Goal: Task Accomplishment & Management: Use online tool/utility

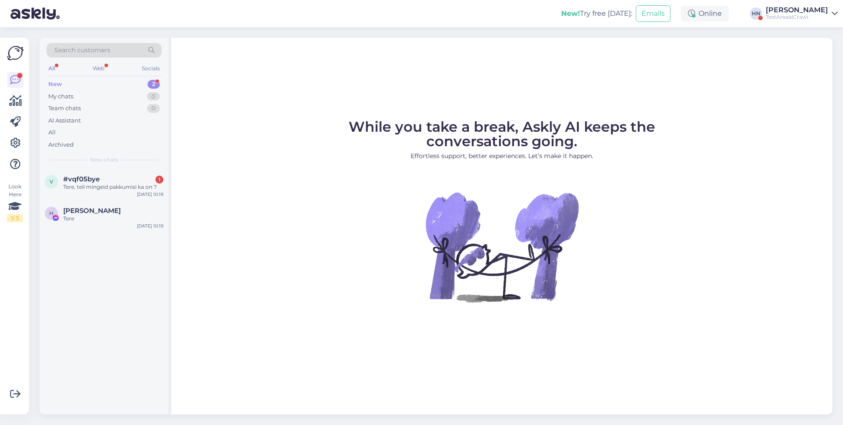
click at [817, 14] on div "TestAreaalCrawl" at bounding box center [797, 17] width 62 height 7
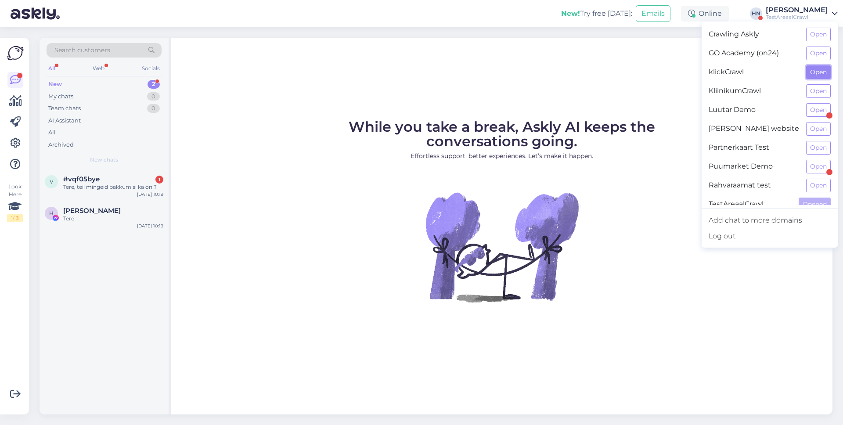
click at [817, 74] on button "Open" at bounding box center [818, 72] width 25 height 14
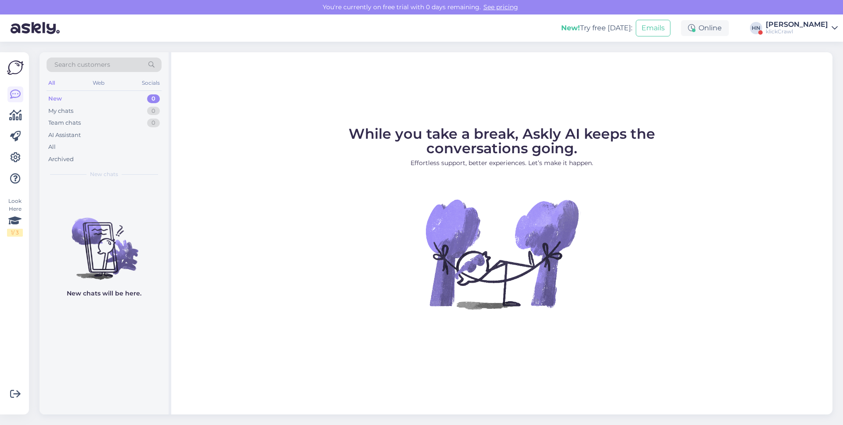
click at [485, 163] on p "Effortless support, better experiences. Let’s make it happen." at bounding box center [502, 163] width 387 height 9
click at [12, 157] on icon at bounding box center [15, 157] width 11 height 11
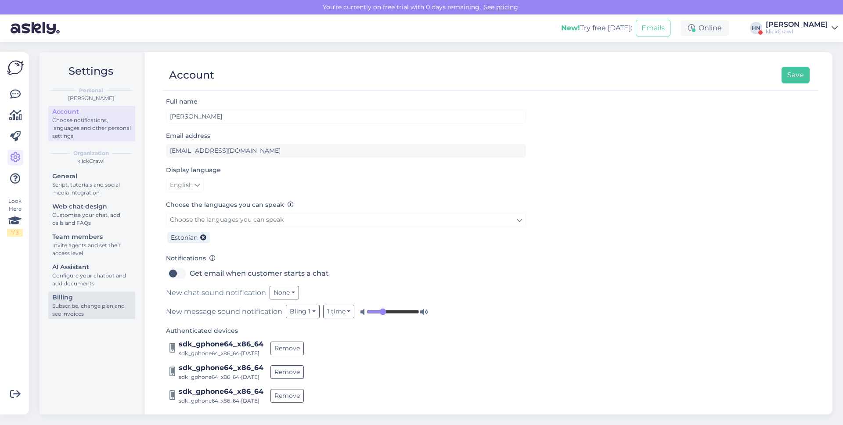
click at [82, 302] on div "Subscribe, change plan and see invoices" at bounding box center [91, 310] width 79 height 16
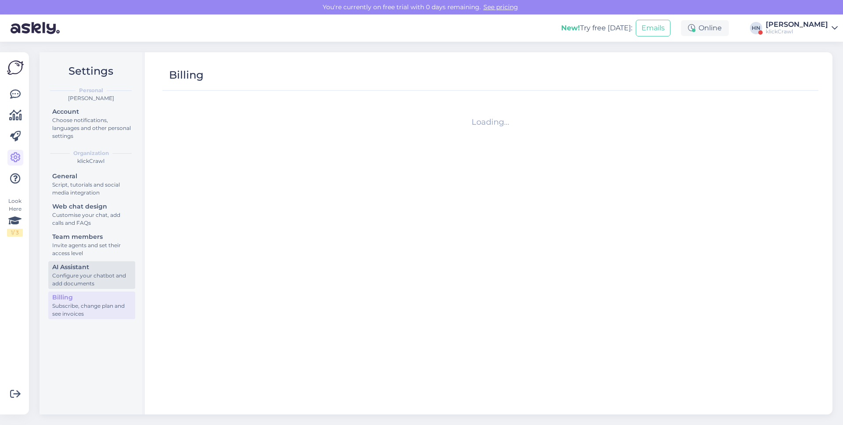
click at [87, 280] on div "Configure your chatbot and add documents" at bounding box center [91, 280] width 79 height 16
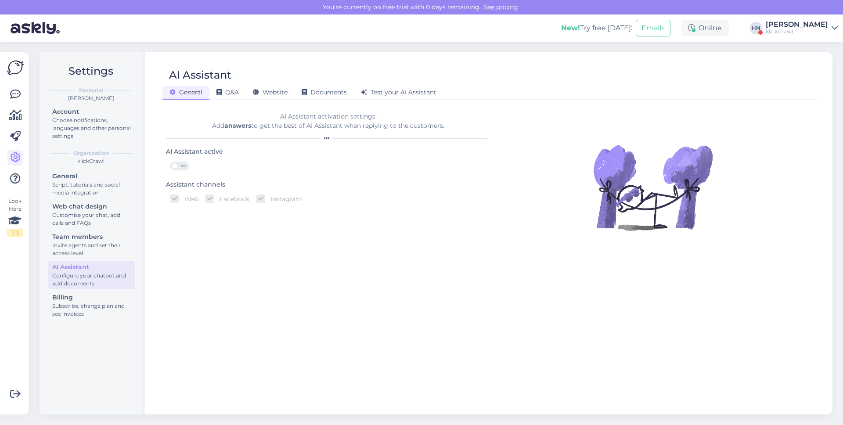
click at [262, 80] on div "AI Assistant" at bounding box center [486, 75] width 647 height 17
click at [271, 90] on span "Website" at bounding box center [270, 92] width 35 height 8
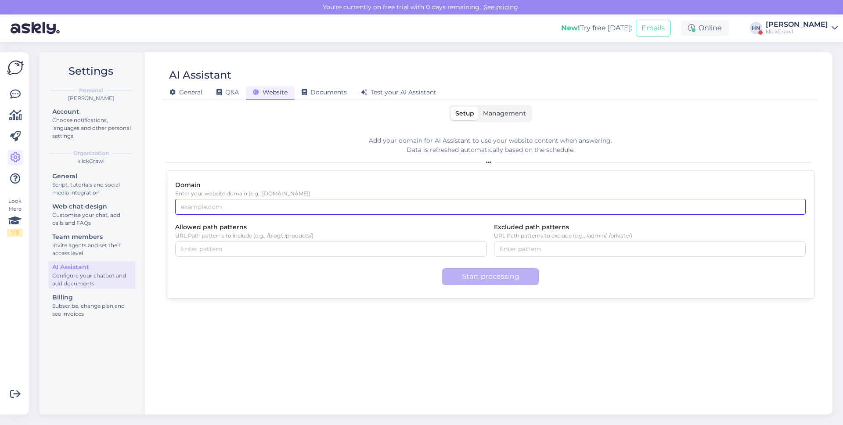
click at [254, 210] on input "Domain" at bounding box center [490, 207] width 631 height 16
click at [255, 209] on input "Domain" at bounding box center [490, 207] width 631 height 16
click at [286, 209] on input "Domain" at bounding box center [490, 207] width 631 height 16
click at [331, 254] on div at bounding box center [331, 249] width 312 height 16
click at [210, 246] on input "Allowed path patterns" at bounding box center [331, 249] width 300 height 10
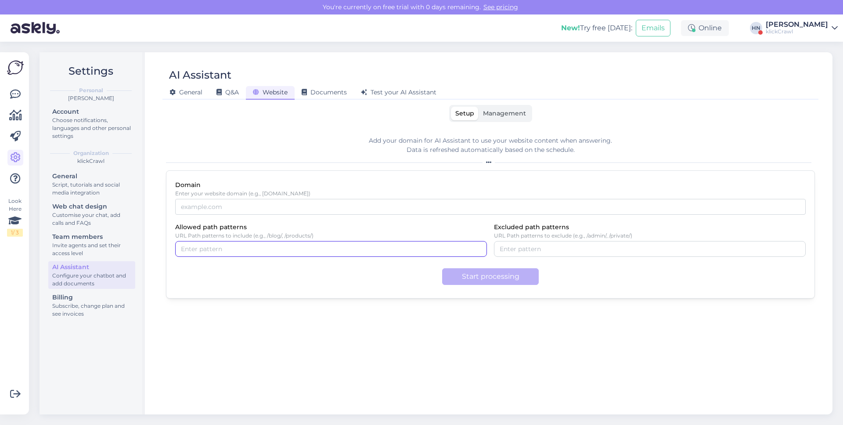
type input "/"
paste input "text"
click at [213, 248] on button "button" at bounding box center [213, 249] width 11 height 10
click at [213, 248] on input "Allowed path patterns" at bounding box center [331, 249] width 300 height 10
click at [546, 251] on input "Excluded path patterns" at bounding box center [650, 249] width 300 height 10
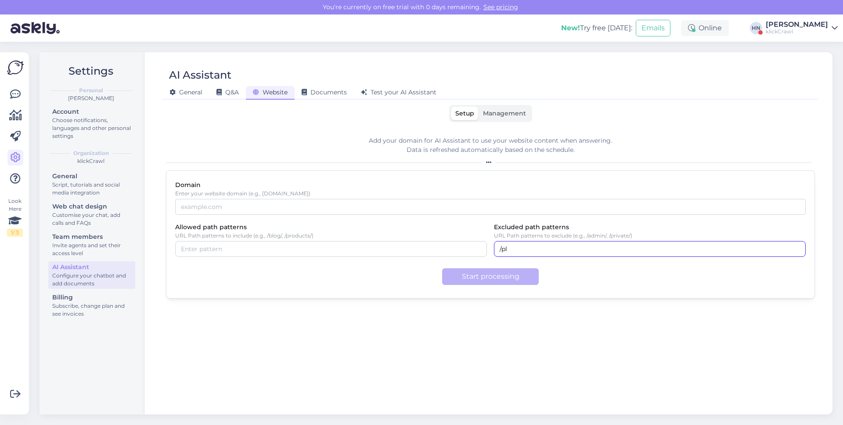
type input "/pl/"
click at [520, 249] on button "button" at bounding box center [517, 249] width 11 height 10
click at [399, 254] on div at bounding box center [331, 249] width 312 height 16
type input "/tooted/"
click at [383, 293] on div "Domain Enter your website domain (e.g., [DOMAIN_NAME]) Allowed path patterns UR…" at bounding box center [490, 234] width 649 height 128
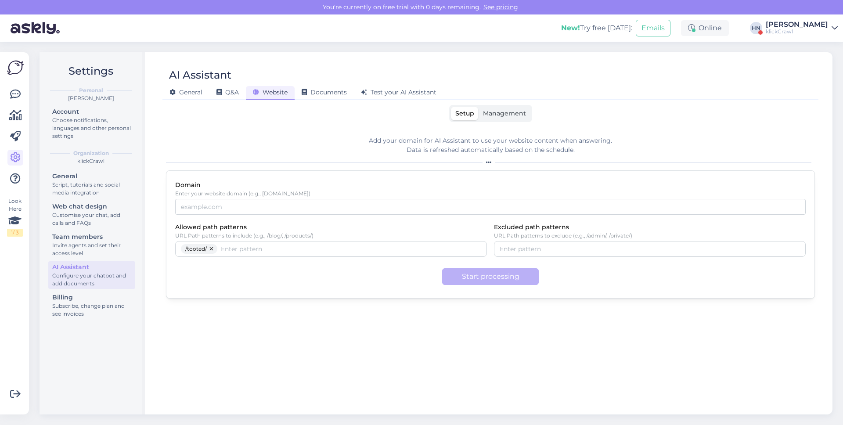
click at [421, 189] on div "Domain Enter your website domain (e.g., [DOMAIN_NAME])" at bounding box center [490, 197] width 631 height 35
click at [387, 215] on div "Domain Enter your website domain (e.g., [DOMAIN_NAME]) Allowed path patterns UR…" at bounding box center [490, 234] width 649 height 128
click at [387, 209] on input "Domain" at bounding box center [490, 207] width 631 height 16
click at [214, 245] on button "button" at bounding box center [212, 249] width 11 height 10
type input "[DOMAIN_NAME]"
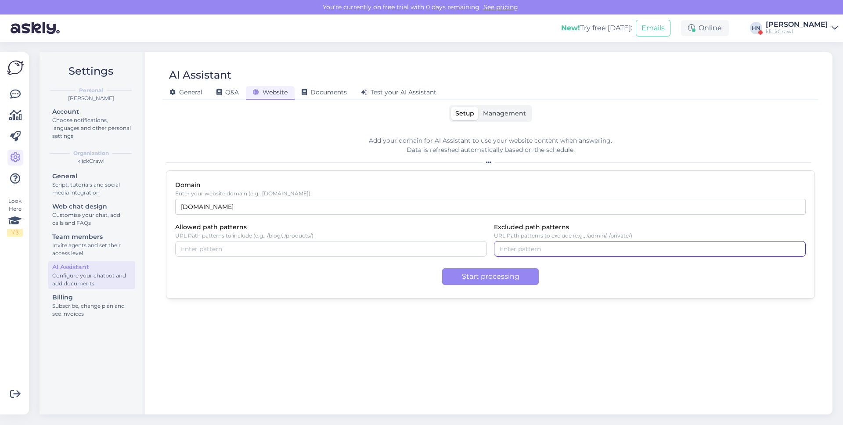
click at [538, 248] on input "Excluded path patterns" at bounding box center [650, 249] width 300 height 10
type input "/blog/"
click at [517, 273] on button "Start processing" at bounding box center [490, 276] width 97 height 17
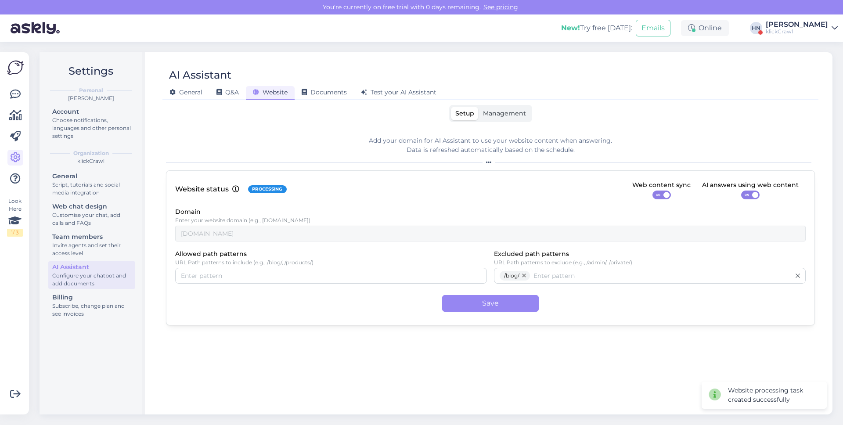
click at [253, 189] on span "Processing" at bounding box center [267, 189] width 31 height 7
click at [488, 191] on div "Website status Processing Web content sync ON AI answers using web content ON" at bounding box center [490, 190] width 631 height 20
click at [750, 195] on span "ON" at bounding box center [747, 195] width 11 height 8
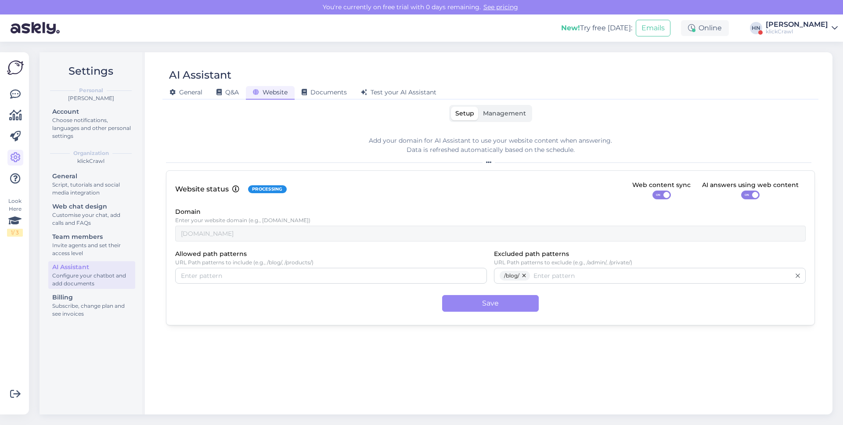
click at [741, 191] on input "ON" at bounding box center [741, 191] width 0 height 0
click at [506, 305] on button "Save" at bounding box center [490, 303] width 97 height 17
click at [659, 178] on div "Website status Done Next proccessing at [DATE] Web content sync ON AI answers u…" at bounding box center [490, 247] width 649 height 155
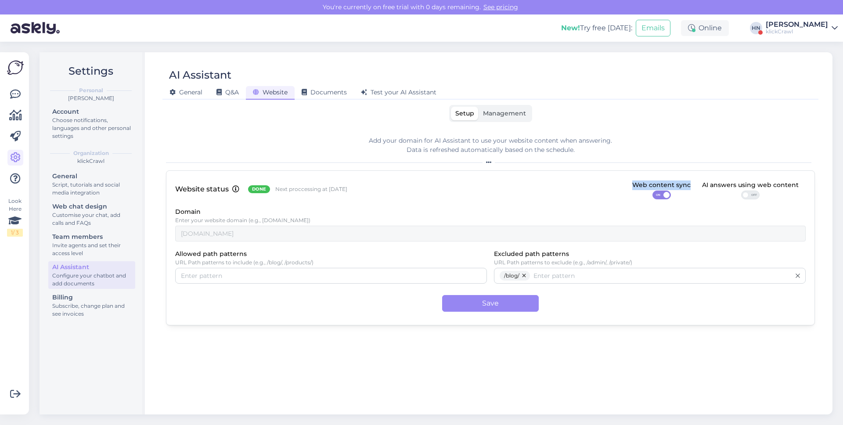
click at [499, 111] on span "Management" at bounding box center [504, 113] width 43 height 8
click at [479, 107] on input "Management" at bounding box center [479, 107] width 0 height 0
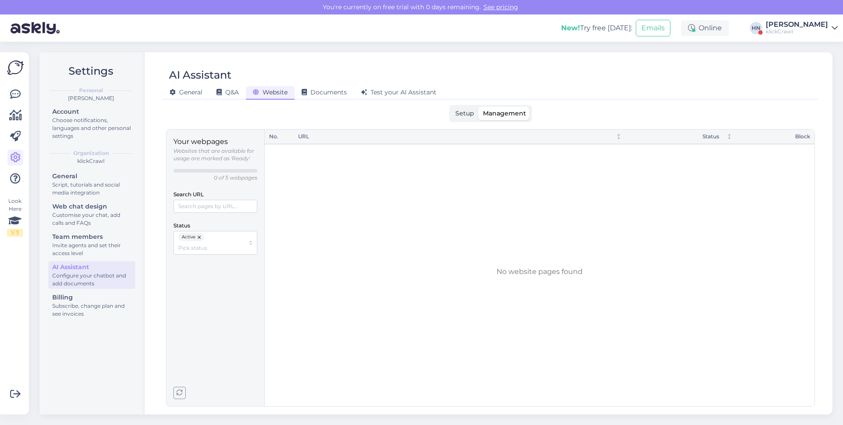
click at [177, 395] on icon "button" at bounding box center [180, 393] width 6 height 6
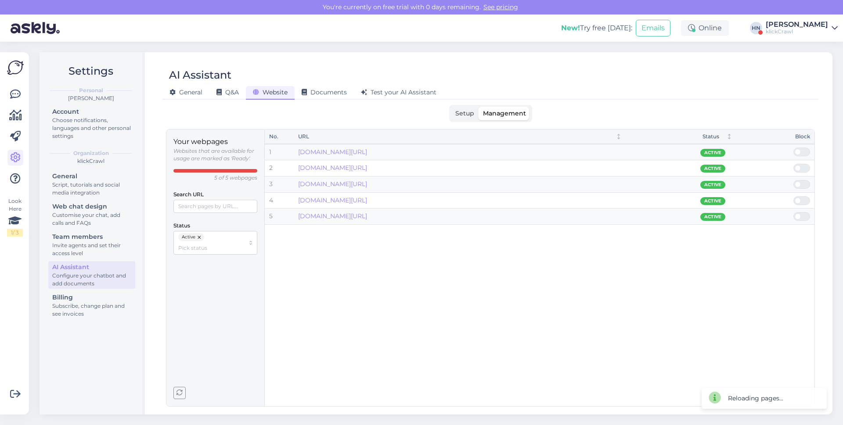
click at [199, 236] on button "button" at bounding box center [199, 237] width 9 height 8
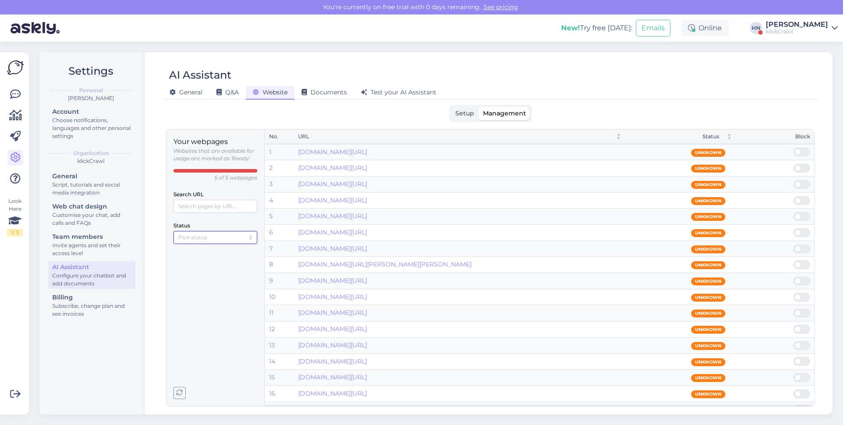
click at [222, 240] on input "Status" at bounding box center [211, 237] width 66 height 8
click at [201, 257] on div "Active" at bounding box center [215, 255] width 79 height 11
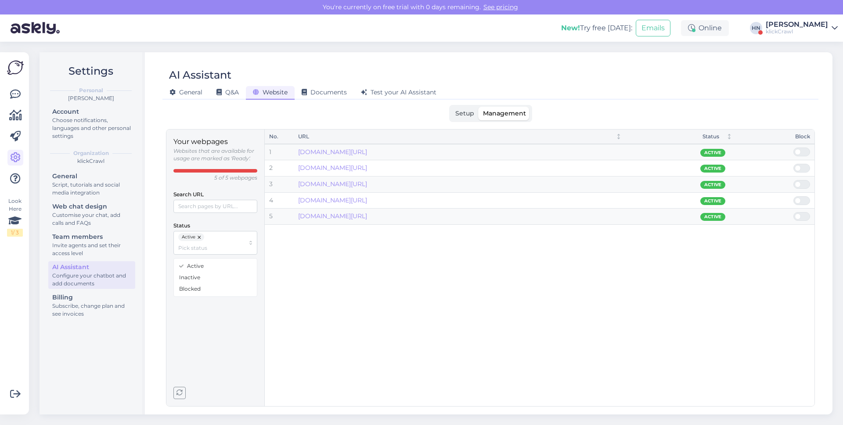
click at [800, 169] on span at bounding box center [798, 168] width 6 height 6
click at [794, 164] on input "checkbox" at bounding box center [794, 164] width 0 height 0
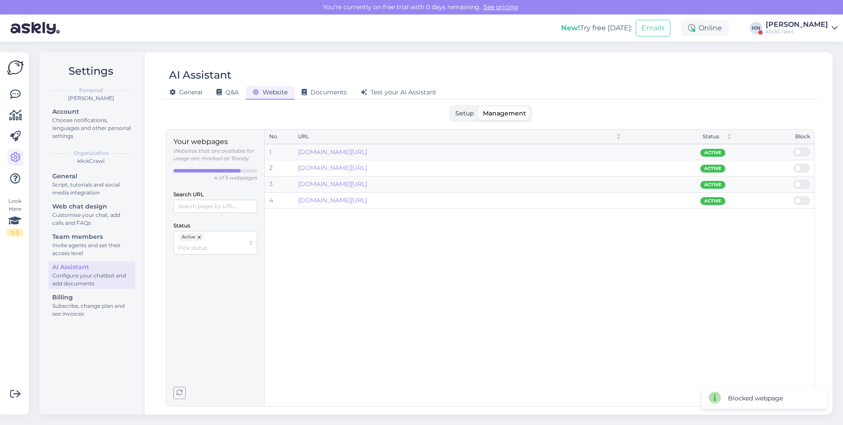
click at [203, 237] on button "button" at bounding box center [199, 237] width 9 height 8
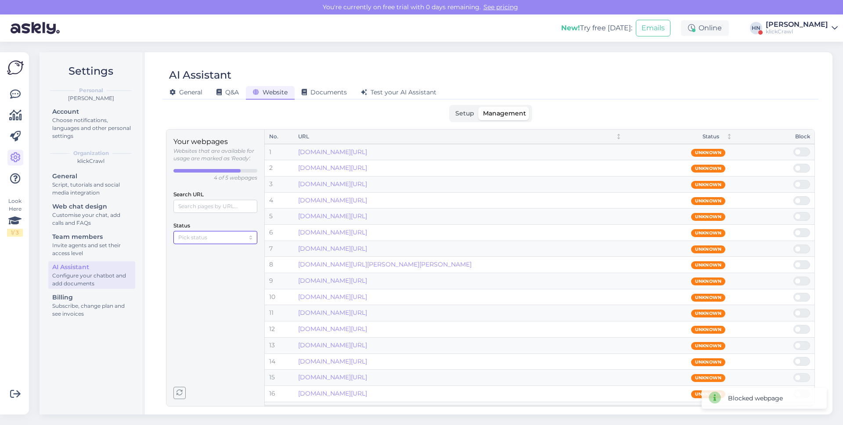
click at [199, 240] on input "Status" at bounding box center [211, 237] width 66 height 8
click at [195, 280] on span "Blocked" at bounding box center [190, 279] width 22 height 8
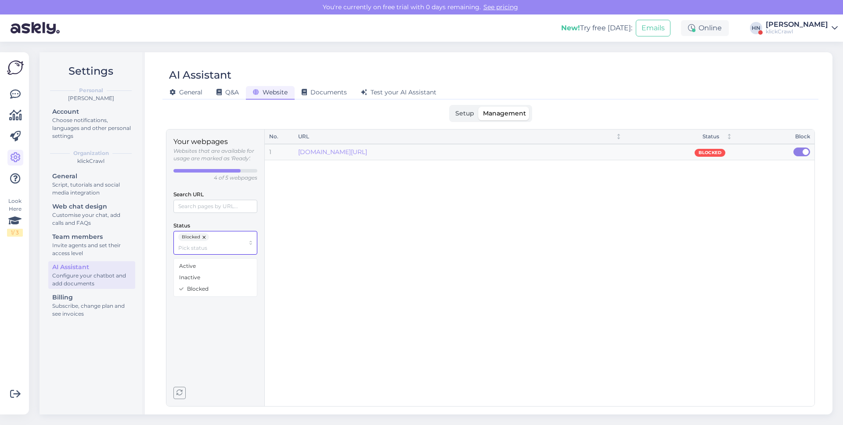
click at [211, 269] on div "Active" at bounding box center [215, 265] width 79 height 11
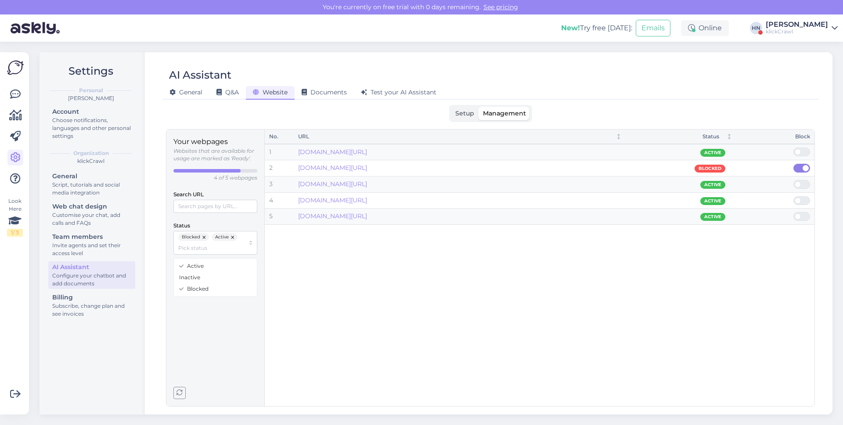
click at [228, 177] on p "4 of 5 webpages" at bounding box center [235, 177] width 43 height 7
click at [454, 116] on label "Setup" at bounding box center [465, 114] width 28 height 14
click at [451, 107] on input "Setup" at bounding box center [451, 107] width 0 height 0
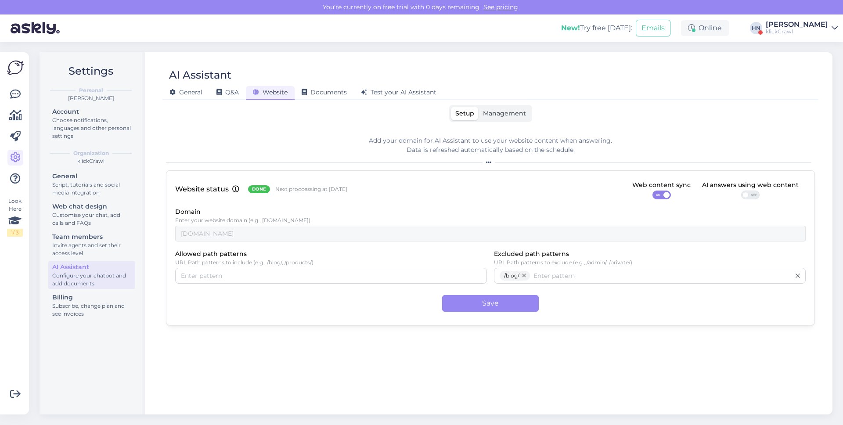
click at [626, 175] on div "Website status Done Next proccessing at [DATE] Web content sync ON AI answers u…" at bounding box center [490, 247] width 649 height 155
click at [241, 190] on div "Website status Done Next proccessing at [DATE]" at bounding box center [261, 189] width 172 height 11
click at [748, 195] on span at bounding box center [746, 195] width 6 height 6
click at [741, 191] on input "OFF" at bounding box center [741, 191] width 0 height 0
click at [471, 300] on button "Save" at bounding box center [490, 303] width 97 height 17
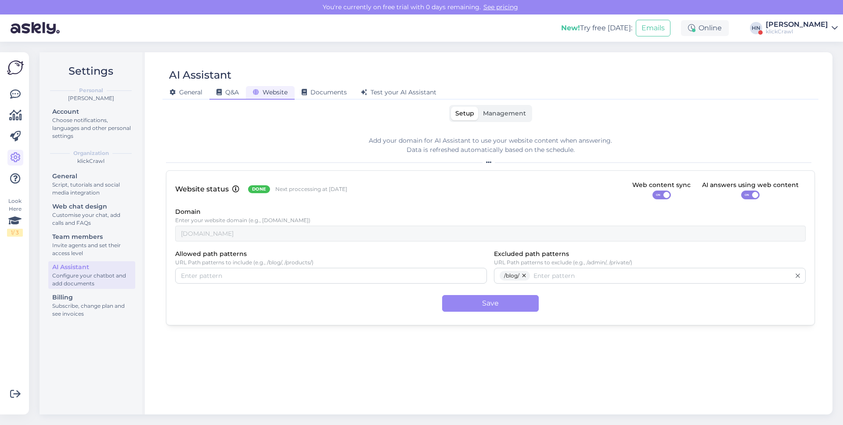
click at [219, 96] on div "Q&A" at bounding box center [228, 93] width 36 height 14
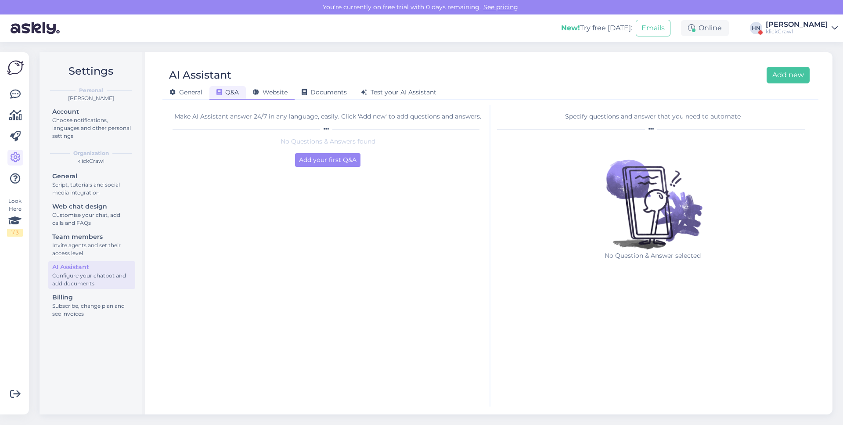
click at [267, 94] on span "Website" at bounding box center [270, 92] width 35 height 8
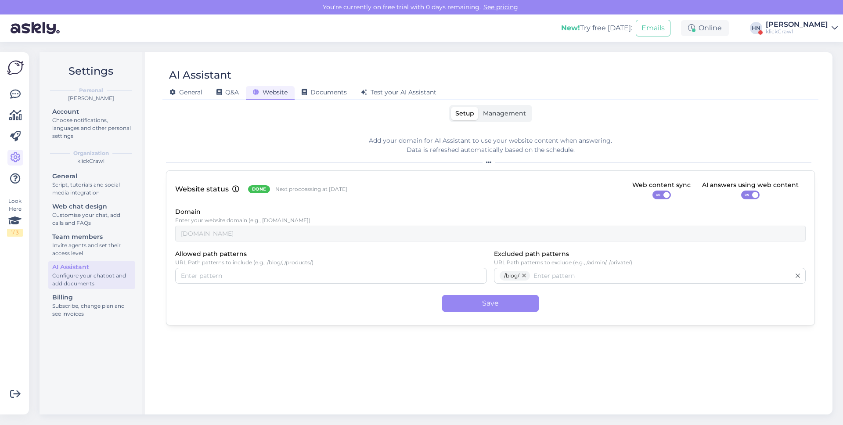
click at [297, 193] on div "Website status Done Next proccessing at [DATE]" at bounding box center [261, 189] width 172 height 11
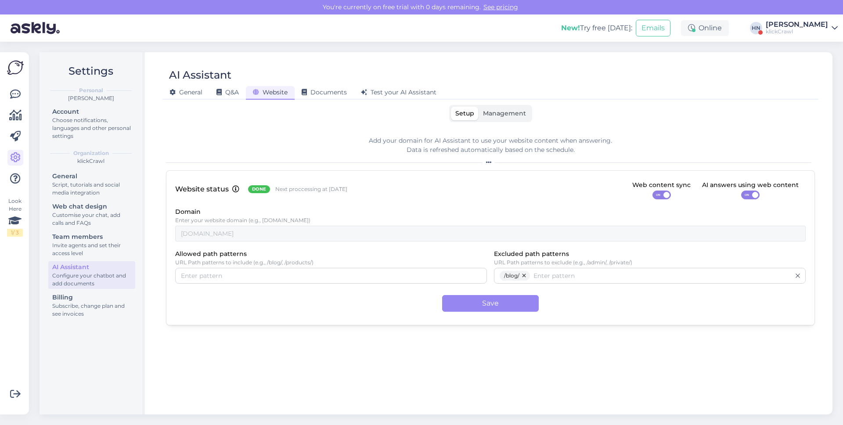
click at [297, 193] on div "Website status Done Next proccessing at [DATE]" at bounding box center [261, 189] width 172 height 11
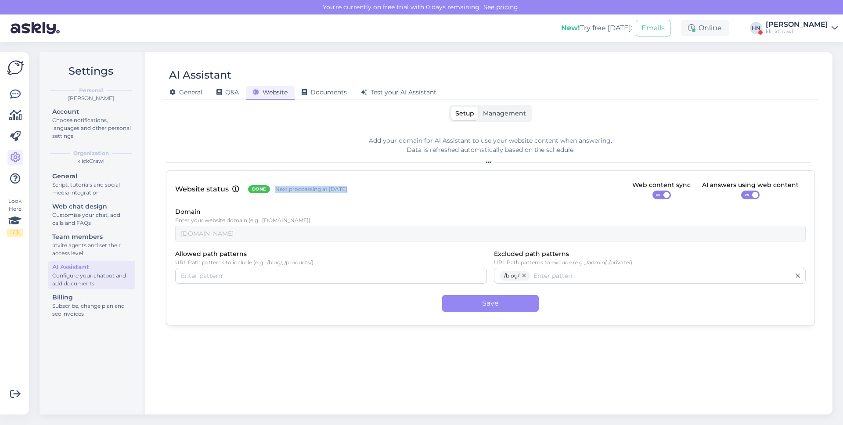
click at [297, 193] on div "Website status Done Next proccessing at [DATE]" at bounding box center [261, 189] width 172 height 11
click at [193, 90] on span "General" at bounding box center [186, 92] width 33 height 8
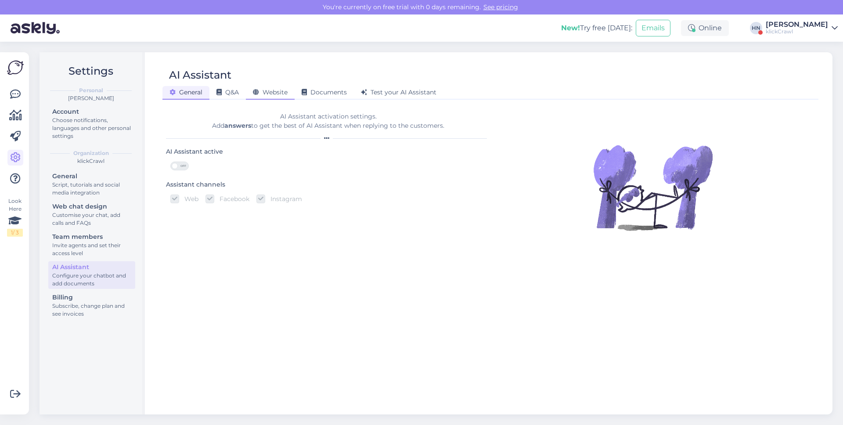
click at [286, 96] on div "Website" at bounding box center [270, 93] width 49 height 14
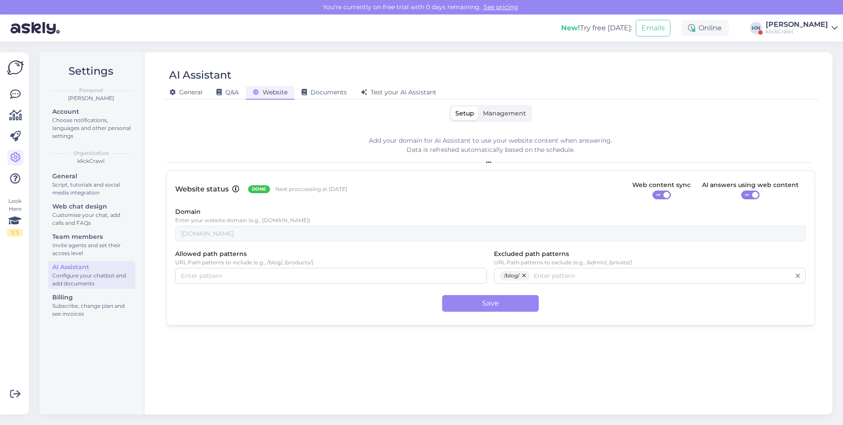
click at [496, 103] on div "AI Assistant General Q&A Website Documents Test your AI Assistant Setup Managem…" at bounding box center [490, 233] width 684 height 362
click at [496, 105] on div "Setup Management" at bounding box center [490, 113] width 83 height 17
click at [495, 109] on span "Management" at bounding box center [504, 113] width 43 height 8
click at [479, 107] on input "Management" at bounding box center [479, 107] width 0 height 0
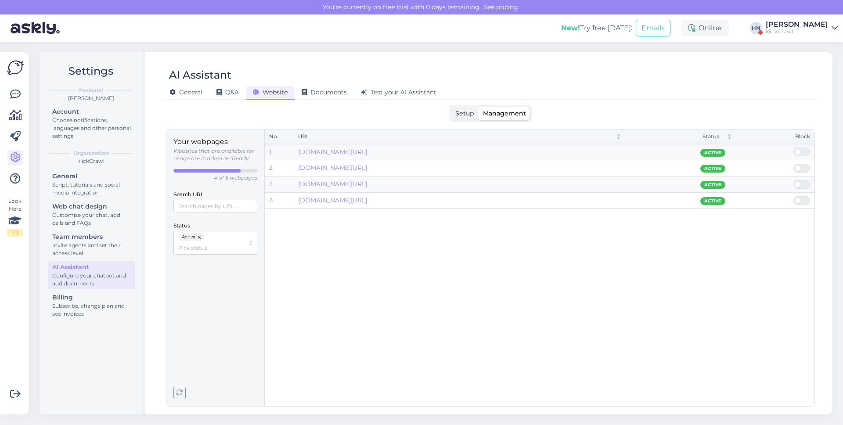
click at [473, 110] on span "Setup" at bounding box center [464, 113] width 19 height 8
click at [451, 107] on input "Setup" at bounding box center [451, 107] width 0 height 0
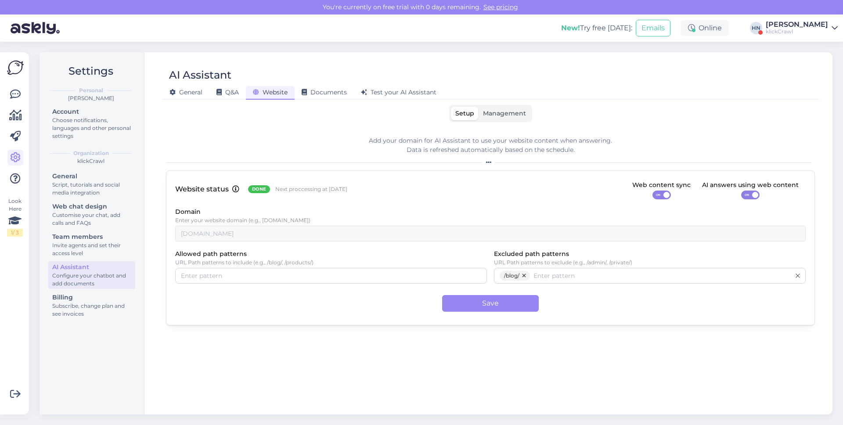
click at [607, 80] on div "AI Assistant" at bounding box center [486, 75] width 647 height 17
click at [434, 139] on div "Add your domain for AI Assistant to use your website content when answering. Da…" at bounding box center [490, 145] width 649 height 18
